Goal: Find specific page/section: Find specific page/section

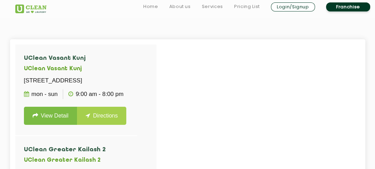
scroll to position [153, 0]
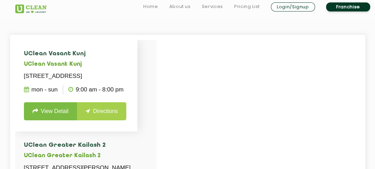
click at [116, 76] on p "[STREET_ADDRESS]" at bounding box center [76, 76] width 105 height 10
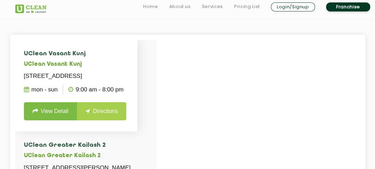
click at [116, 76] on p "[STREET_ADDRESS]" at bounding box center [76, 76] width 105 height 10
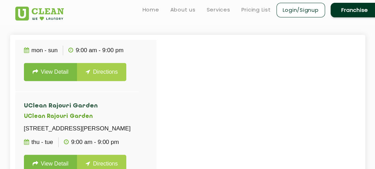
scroll to position [0, 0]
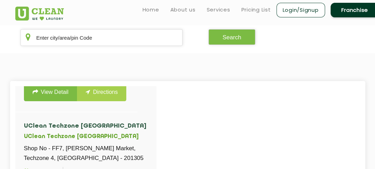
scroll to position [126, 0]
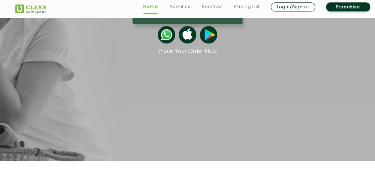
scroll to position [1280, 0]
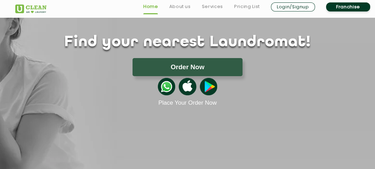
scroll to position [57, 0]
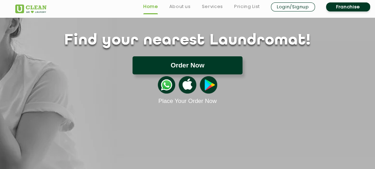
click at [152, 62] on button "Order Now" at bounding box center [187, 65] width 110 height 18
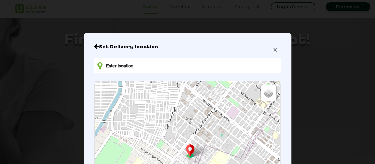
click at [273, 50] on span "×" at bounding box center [275, 50] width 4 height 8
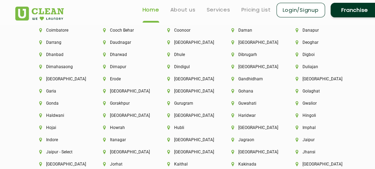
scroll to position [1606, 0]
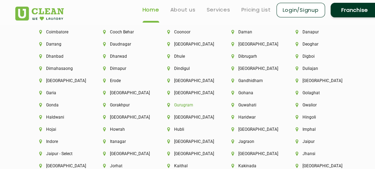
click at [183, 107] on li "Gurugram" at bounding box center [187, 104] width 41 height 5
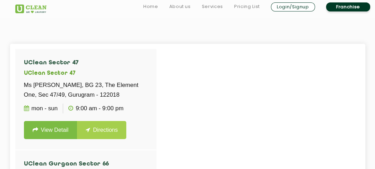
scroll to position [146, 0]
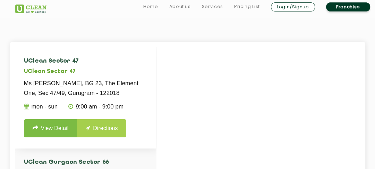
click at [88, 91] on p "Ms Gleam, BG 23, The Element One, Sec 47/49, Gurugram - 122018" at bounding box center [85, 87] width 123 height 19
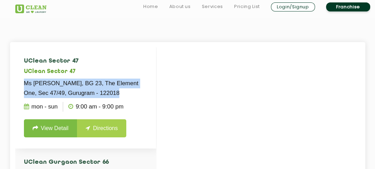
click at [88, 91] on p "Ms Gleam, BG 23, The Element One, Sec 47/49, Gurugram - 122018" at bounding box center [85, 87] width 123 height 19
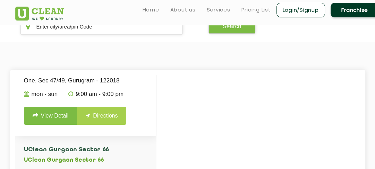
scroll to position [52, 0]
